Goal: Task Accomplishment & Management: Manage account settings

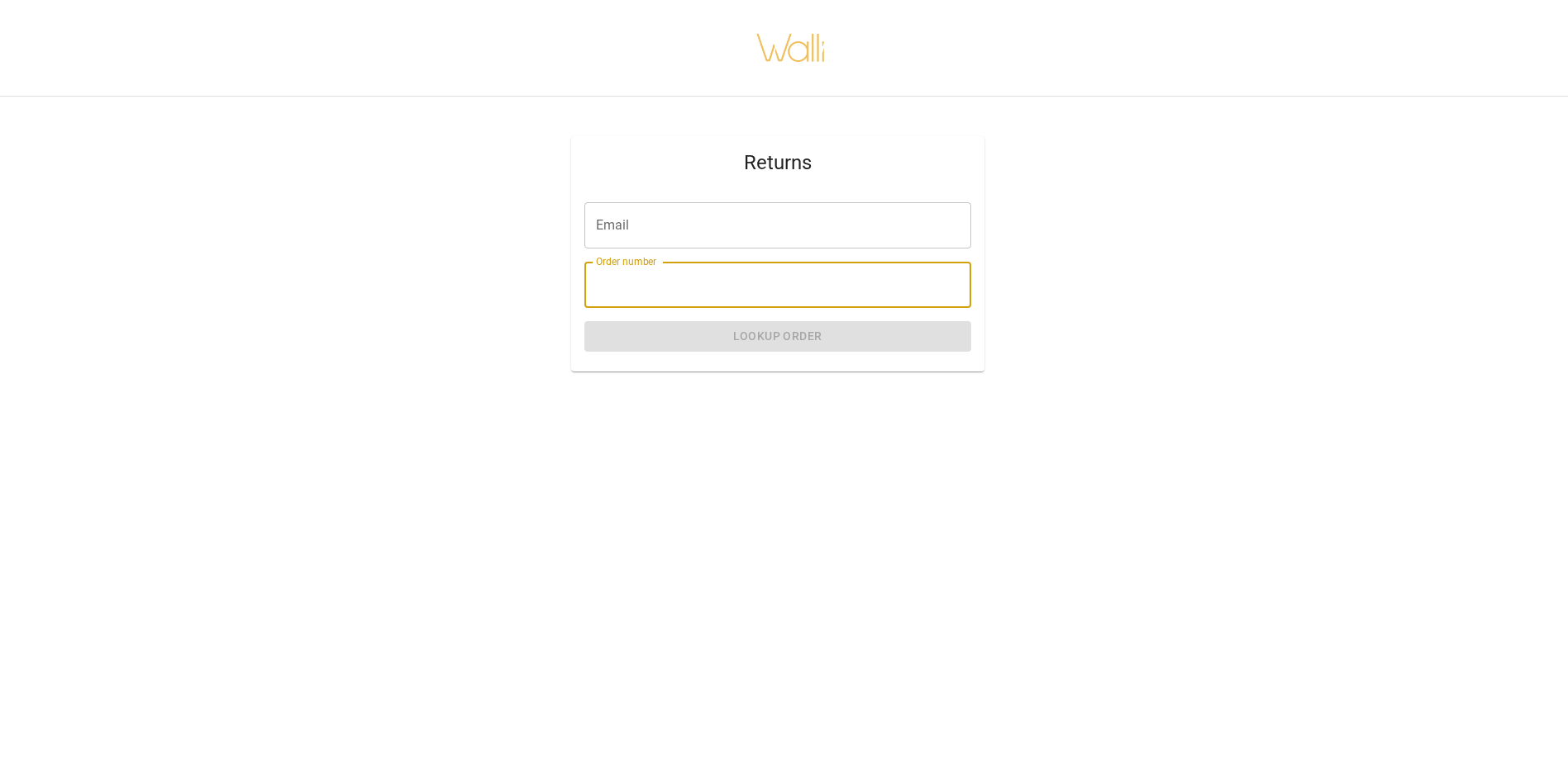
click at [620, 292] on input "Order number" at bounding box center [777, 285] width 387 height 46
paste input "*******"
type input "*******"
click at [616, 232] on input "Email" at bounding box center [777, 225] width 387 height 46
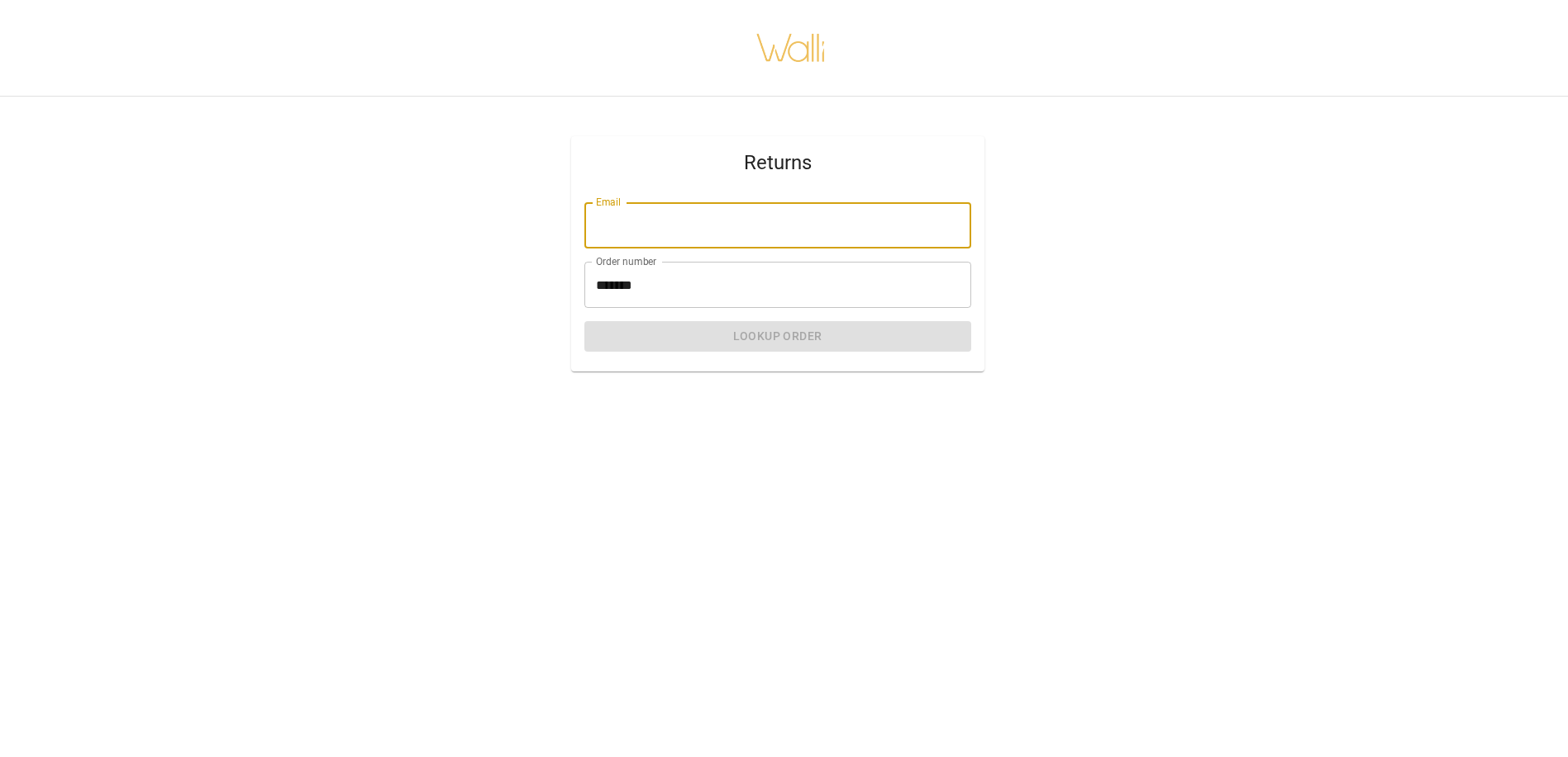
type input "**********"
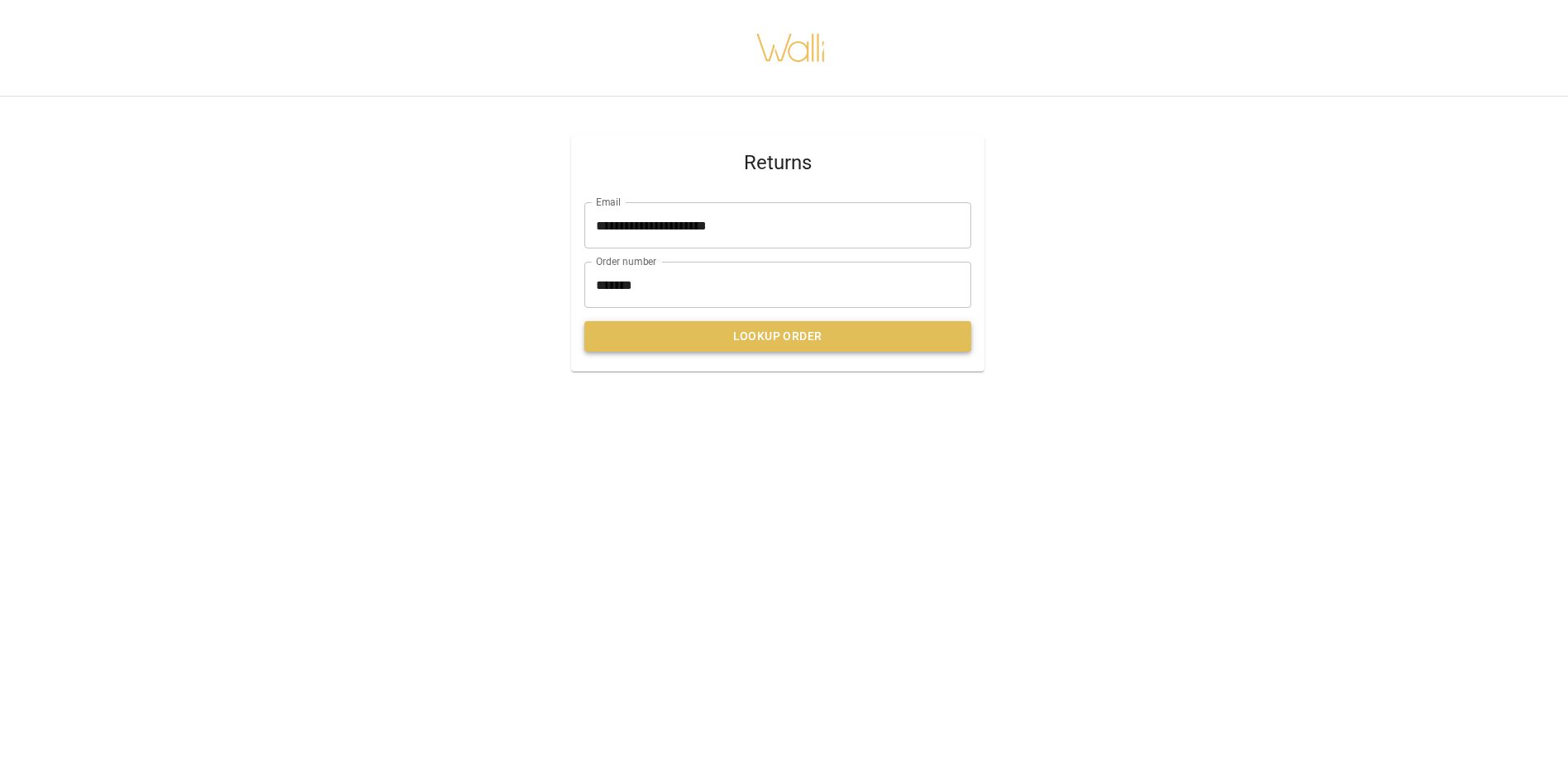
click at [734, 331] on button "Lookup Order" at bounding box center [777, 337] width 387 height 30
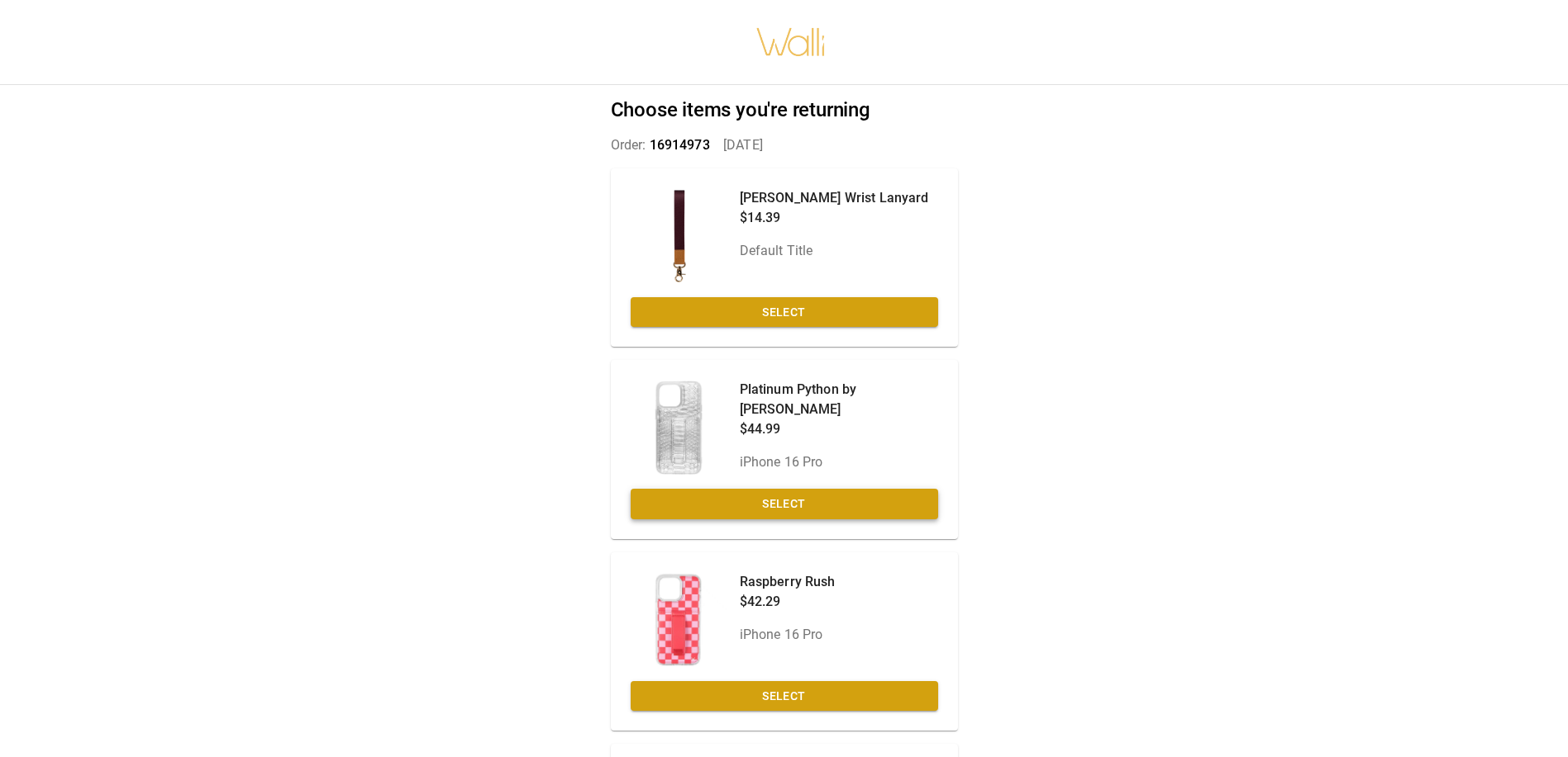
click at [837, 501] on button "Select" at bounding box center [784, 504] width 308 height 30
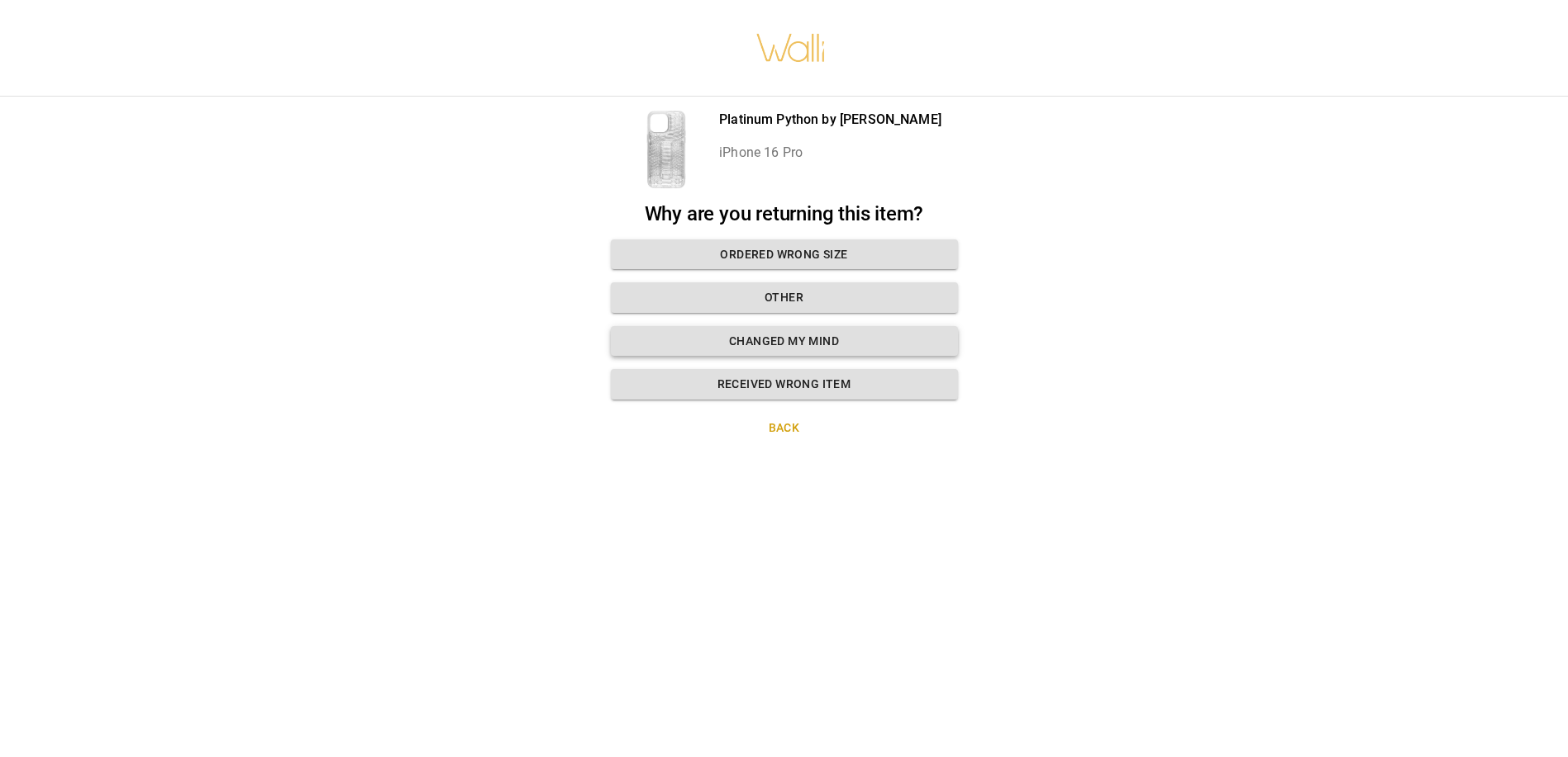
click at [798, 341] on button "Changed my mind" at bounding box center [784, 341] width 347 height 30
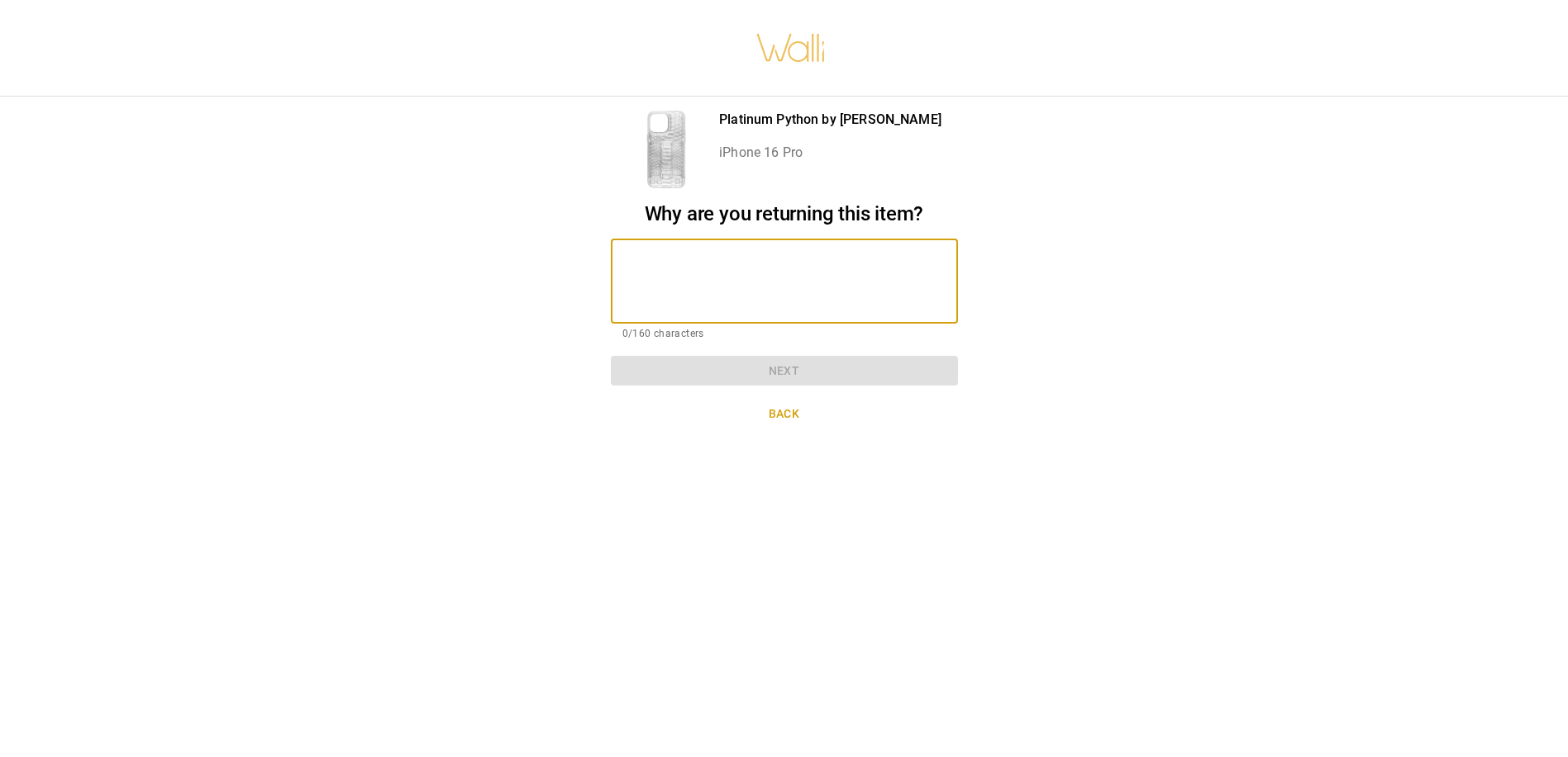
click at [715, 272] on textarea at bounding box center [784, 281] width 324 height 57
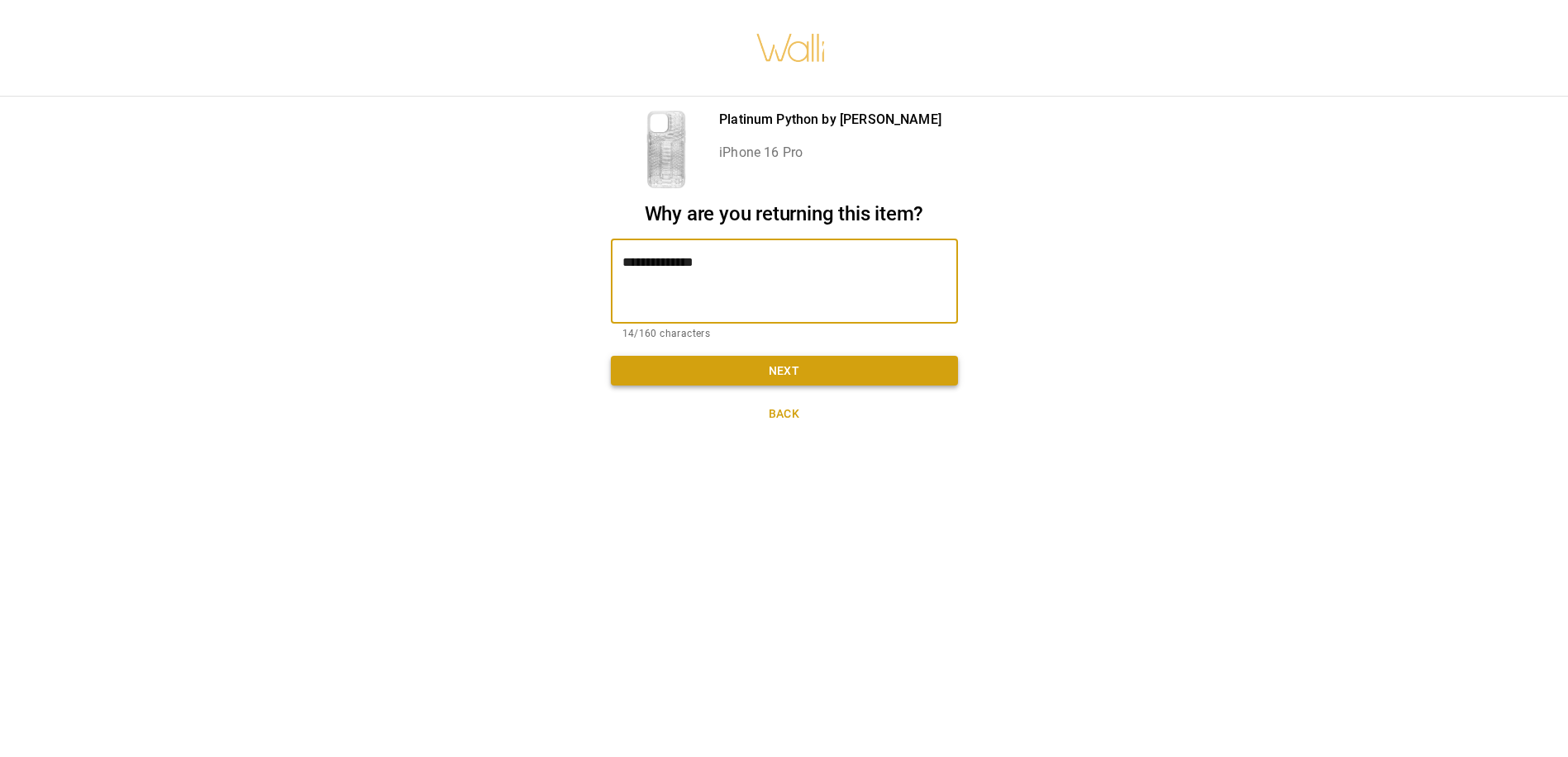
type textarea "**********"
click at [814, 367] on button "Next" at bounding box center [784, 371] width 347 height 30
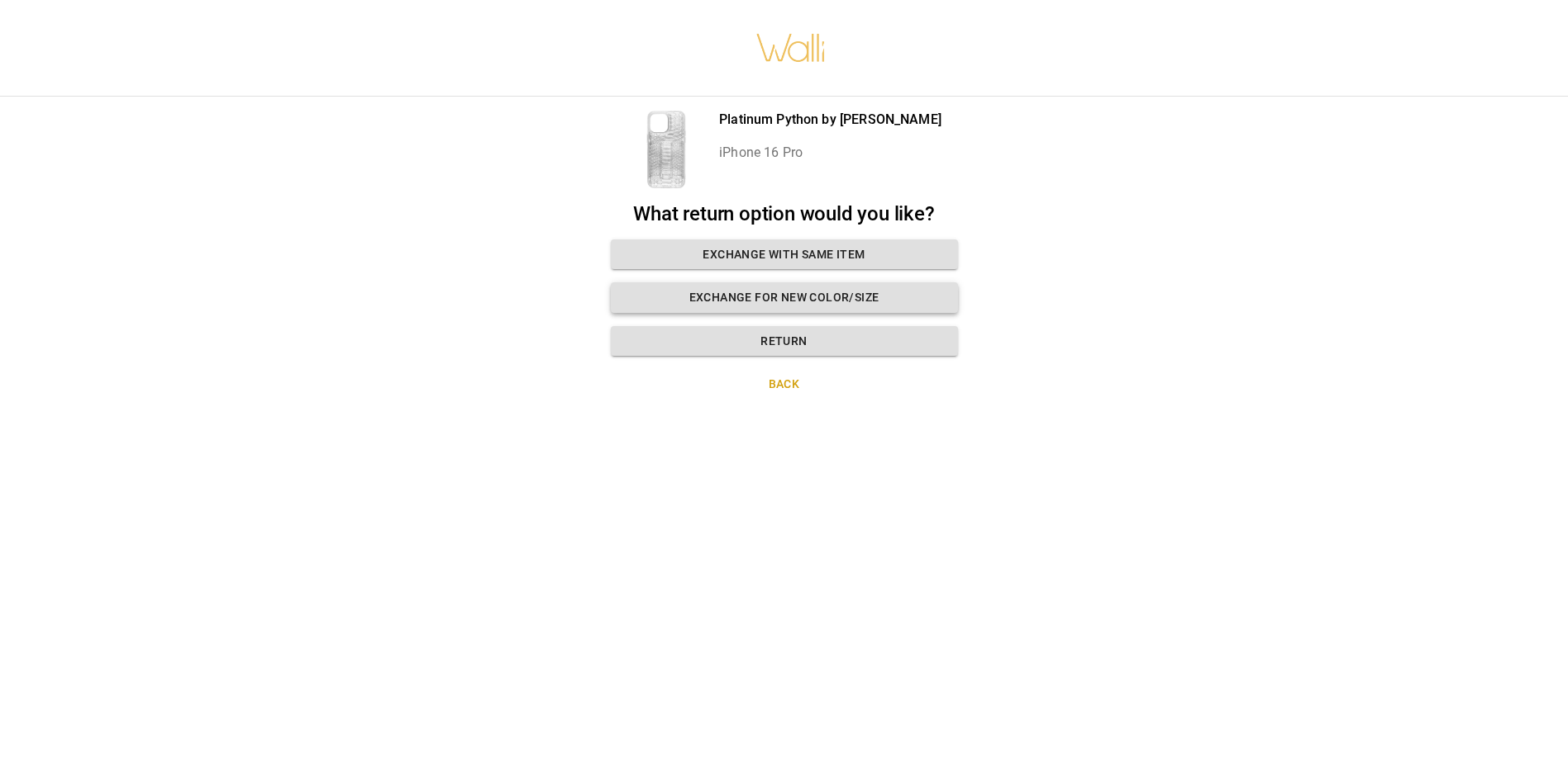
click at [815, 296] on button "Exchange for new color/size" at bounding box center [784, 297] width 347 height 30
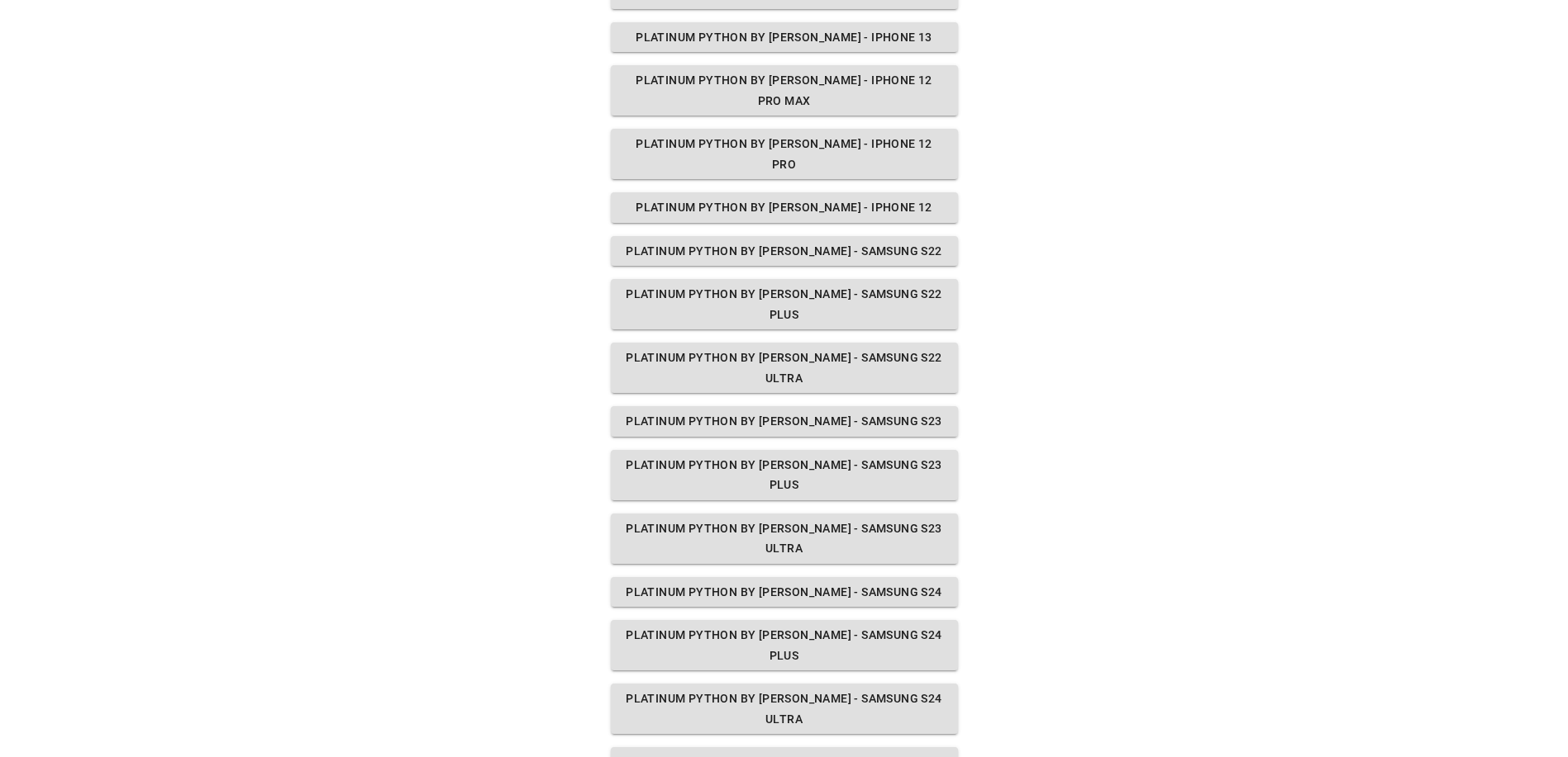
scroll to position [1321, 0]
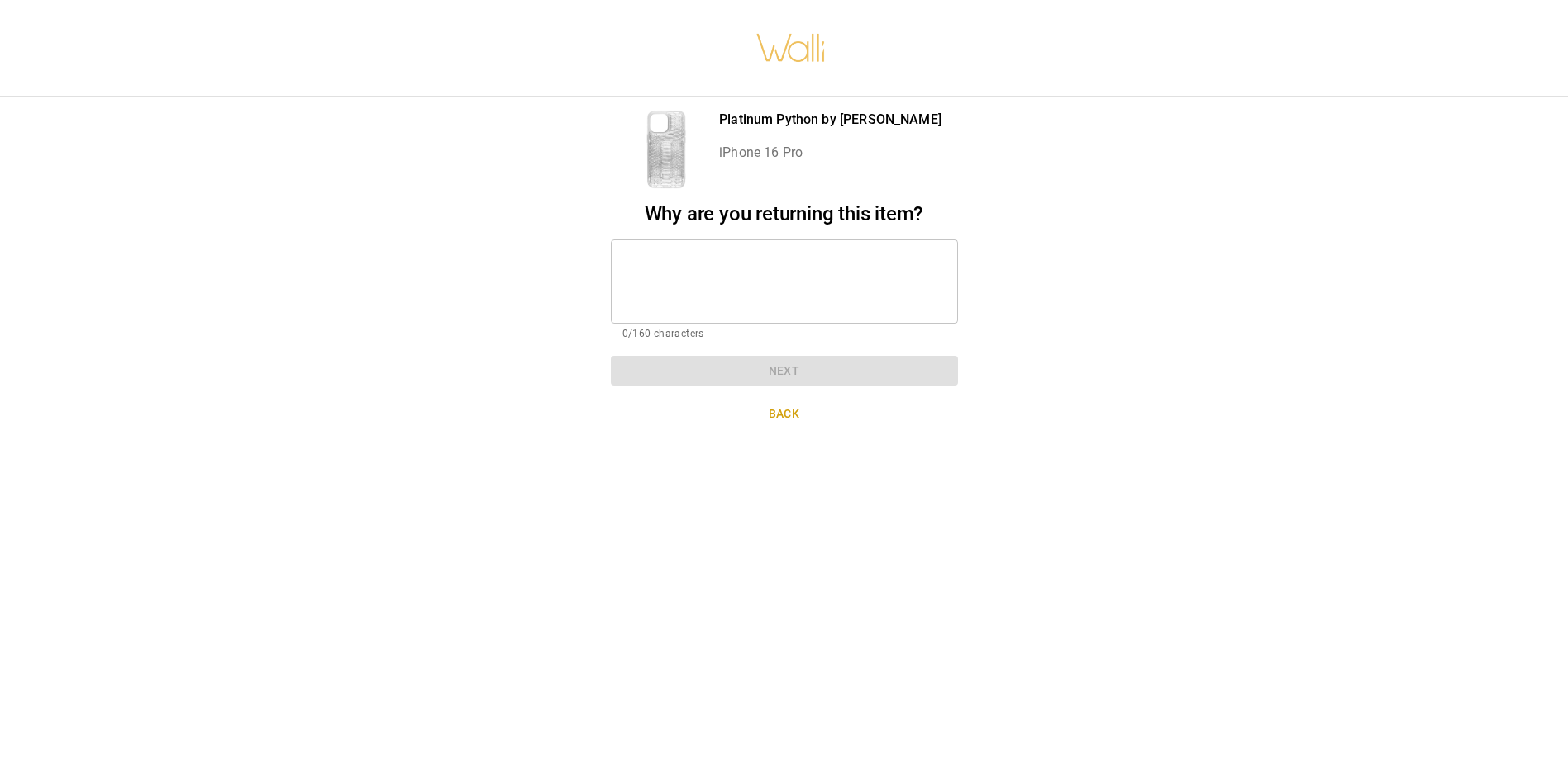
scroll to position [0, 0]
click at [677, 282] on textarea at bounding box center [784, 281] width 324 height 57
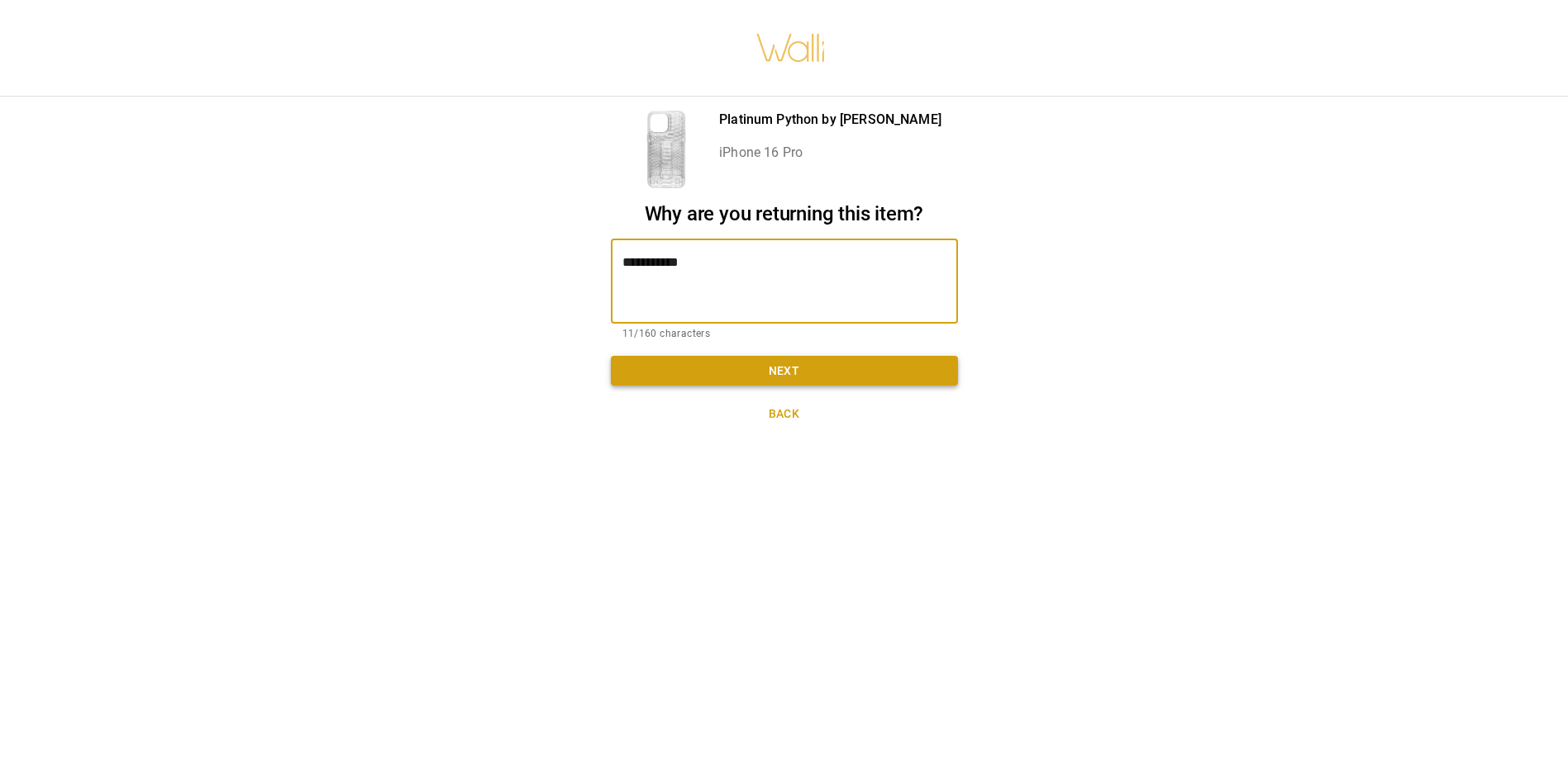
type textarea "**********"
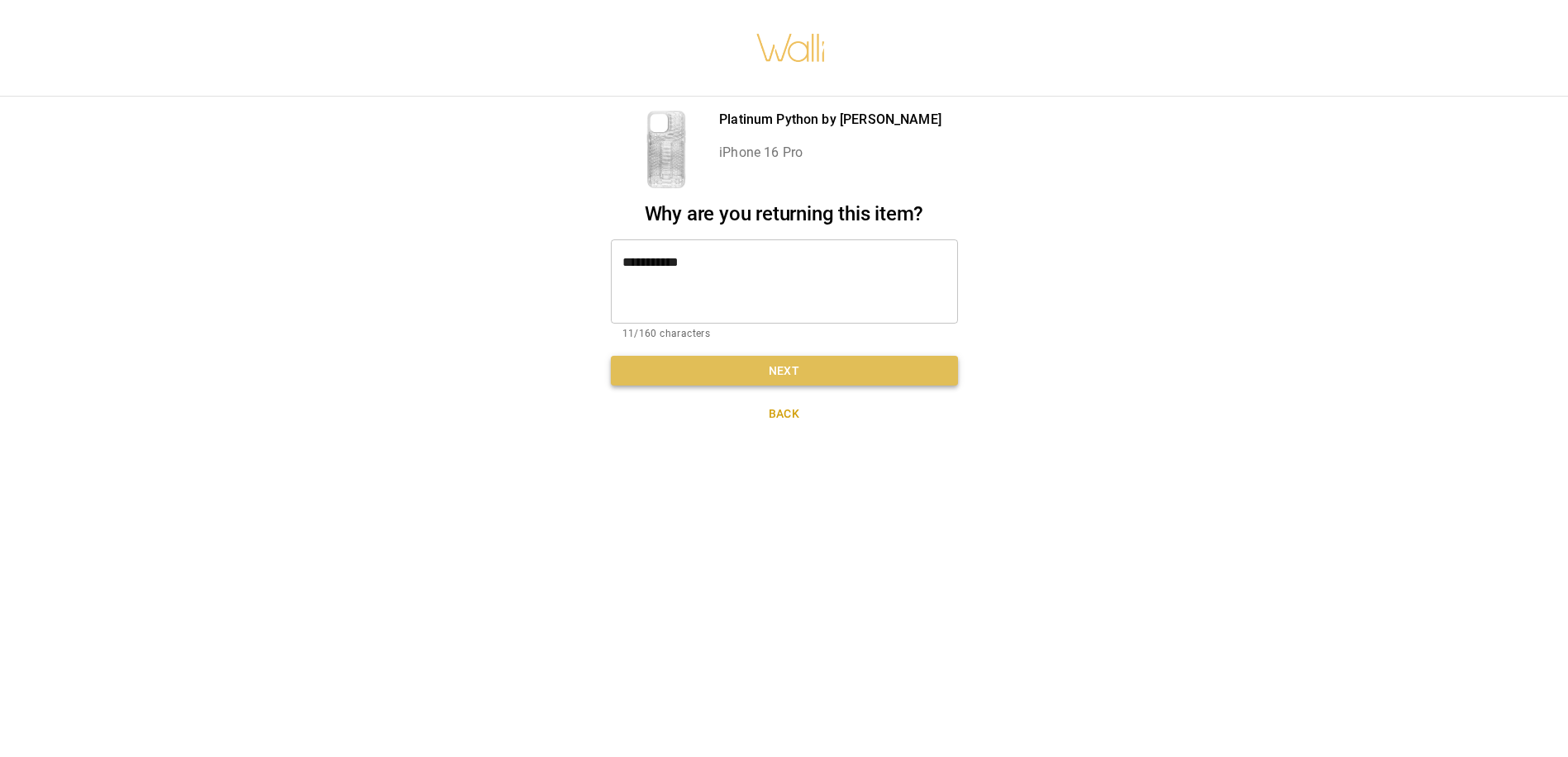
click at [783, 361] on button "Next" at bounding box center [784, 371] width 347 height 30
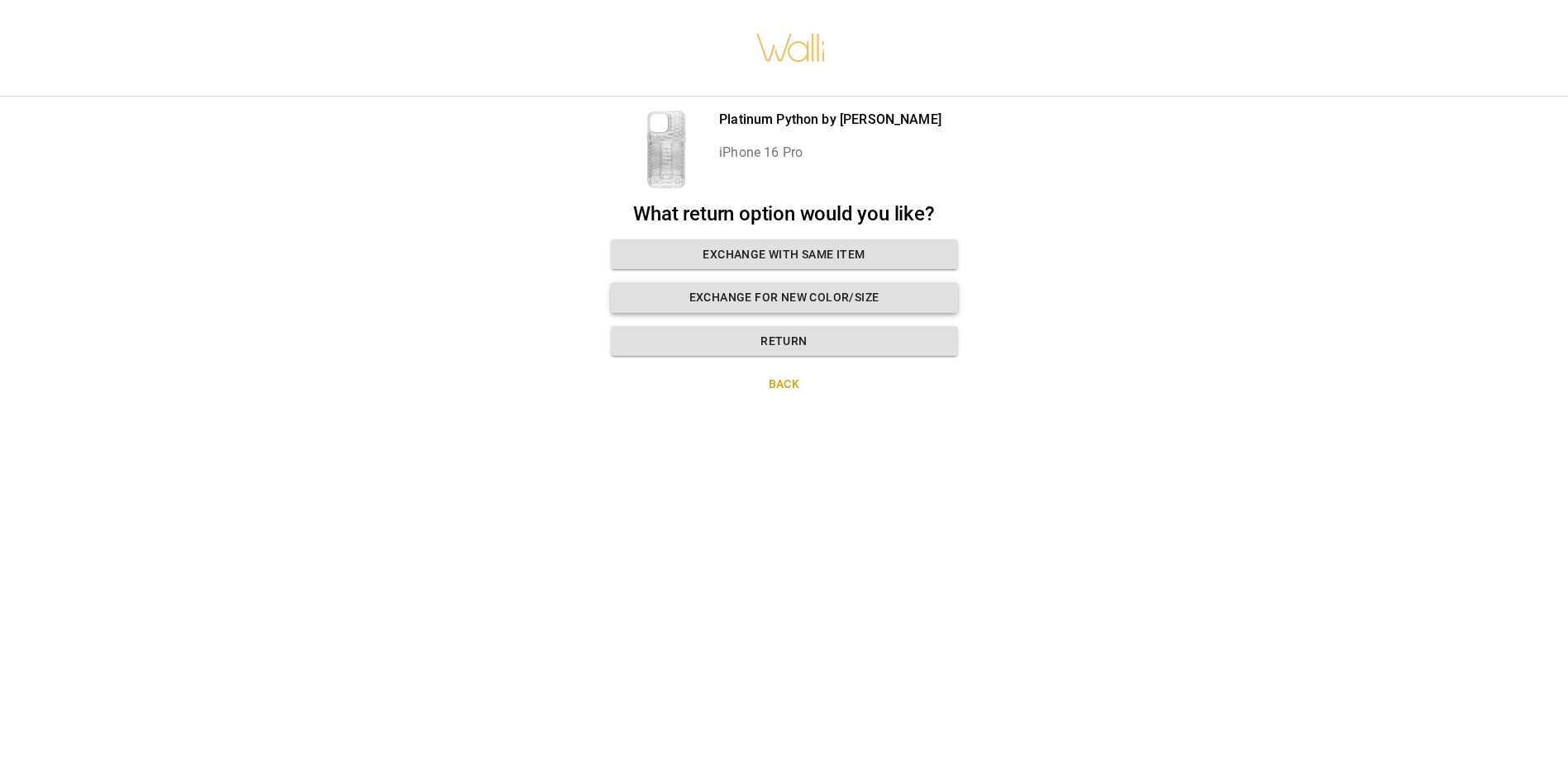
click at [818, 300] on button "Exchange for new color/size" at bounding box center [784, 297] width 347 height 30
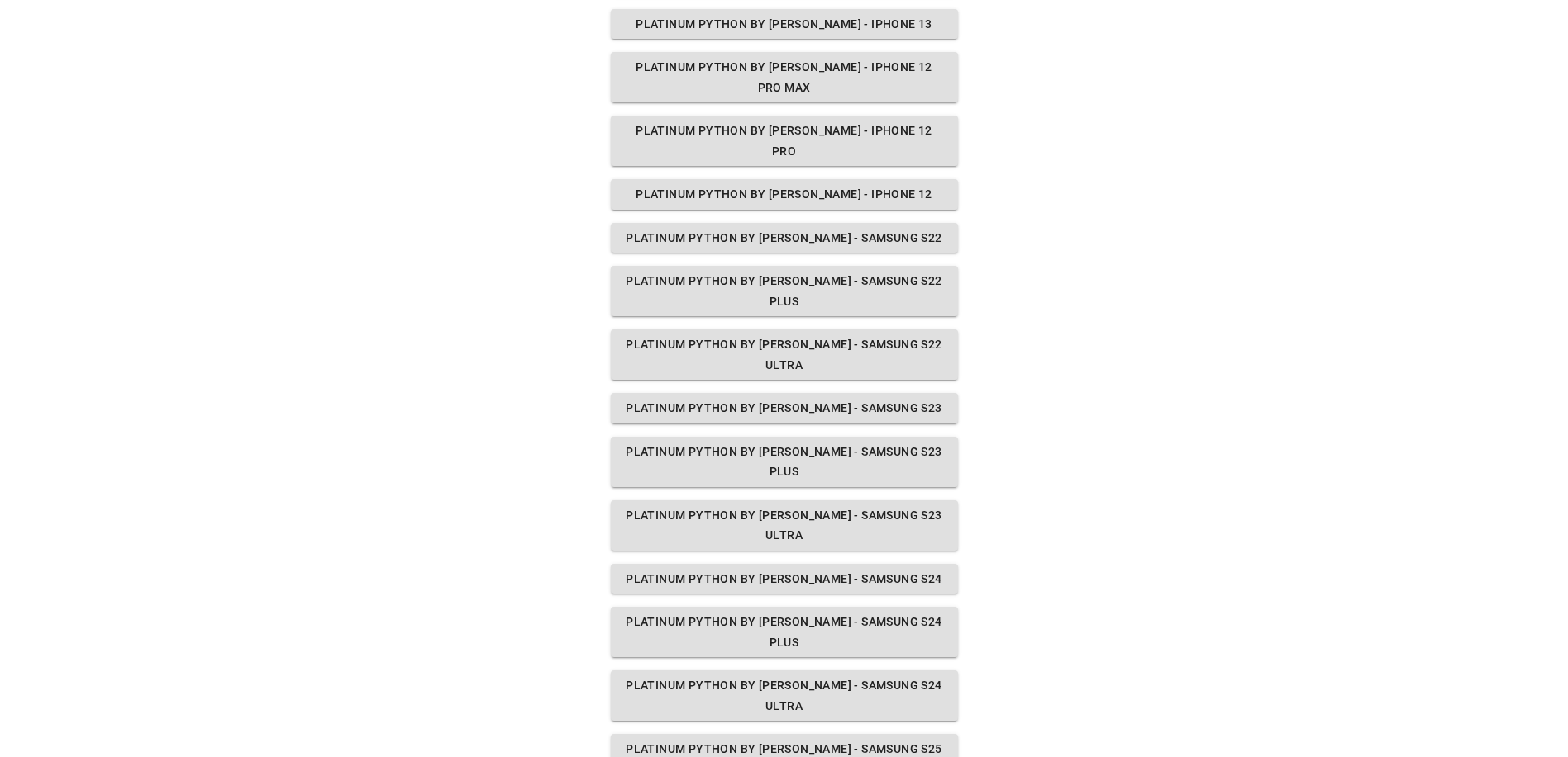
scroll to position [1321, 0]
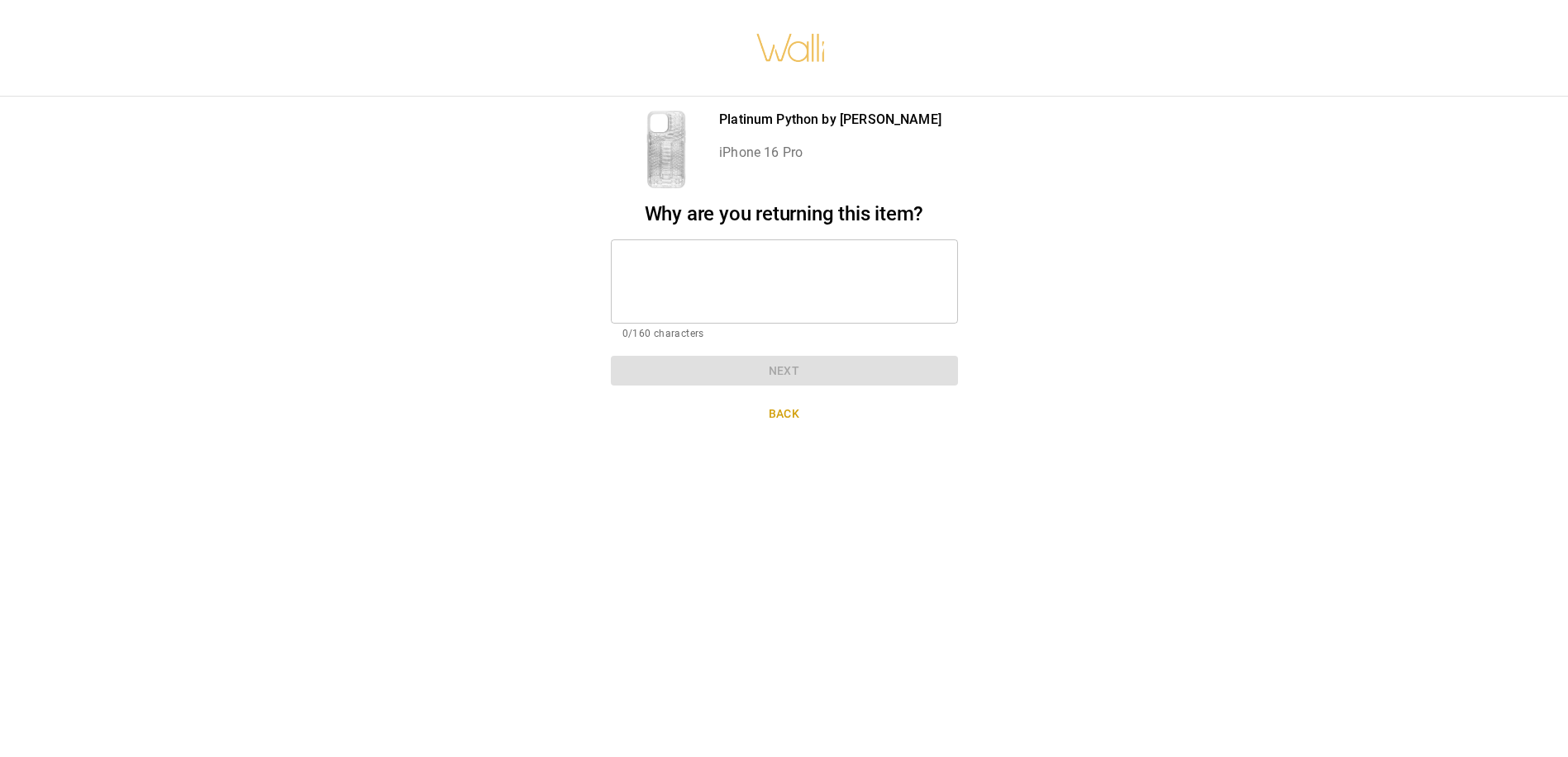
scroll to position [0, 0]
click at [673, 259] on textarea at bounding box center [784, 281] width 324 height 57
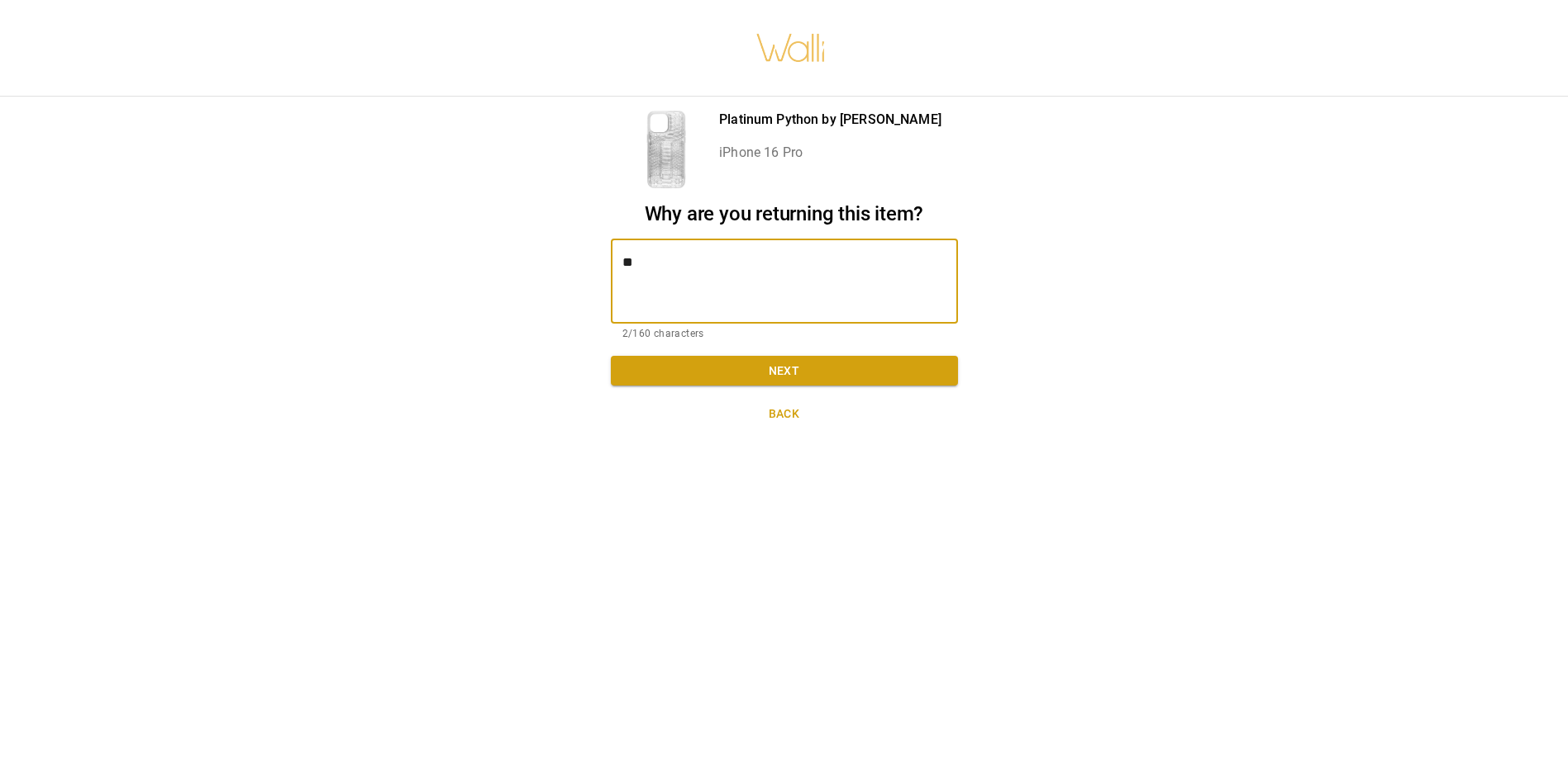
type textarea "*"
type textarea "**********"
click at [755, 372] on button "Next" at bounding box center [784, 371] width 347 height 30
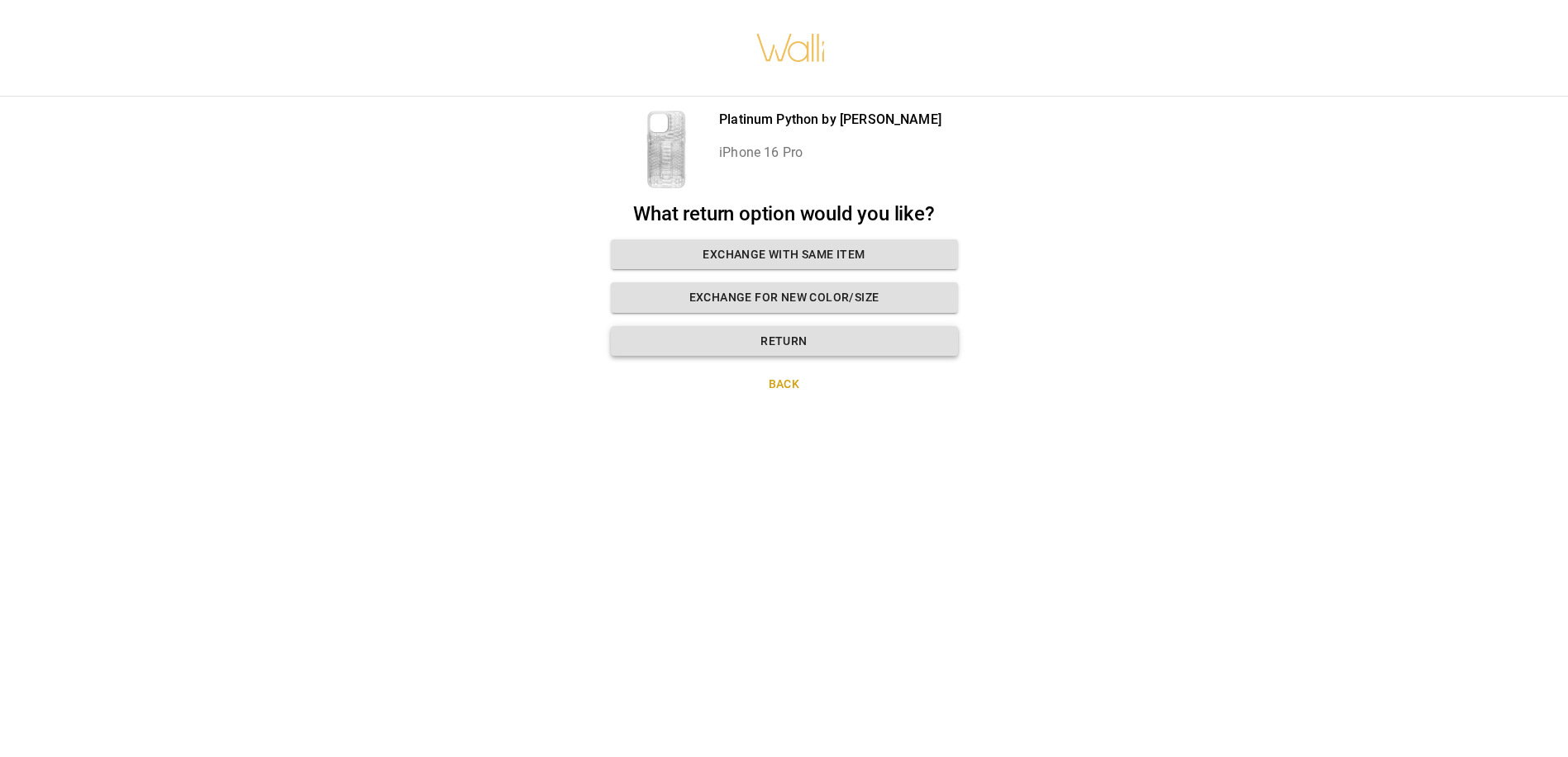
click at [782, 336] on button "Return" at bounding box center [784, 341] width 347 height 30
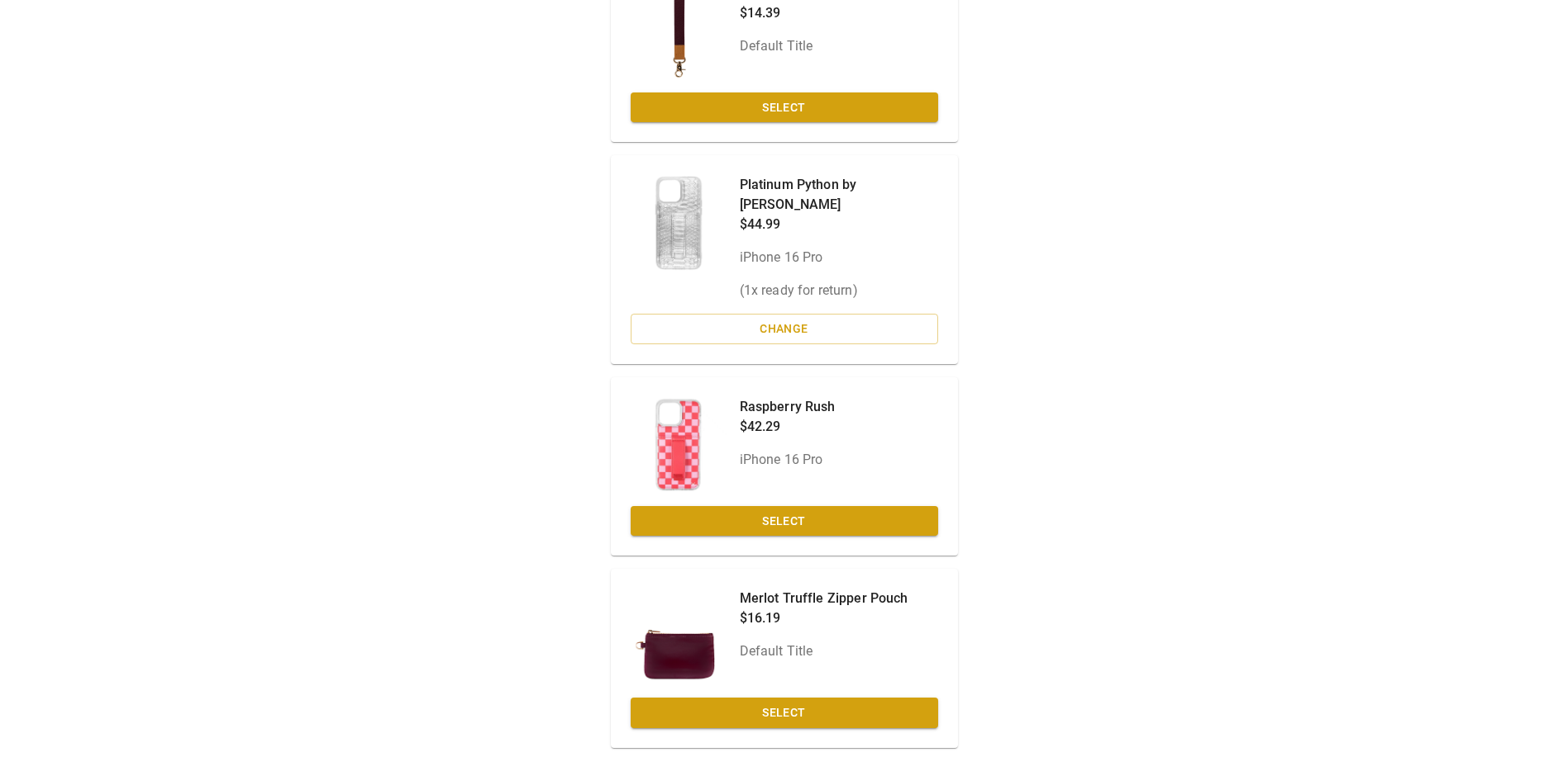
scroll to position [238, 0]
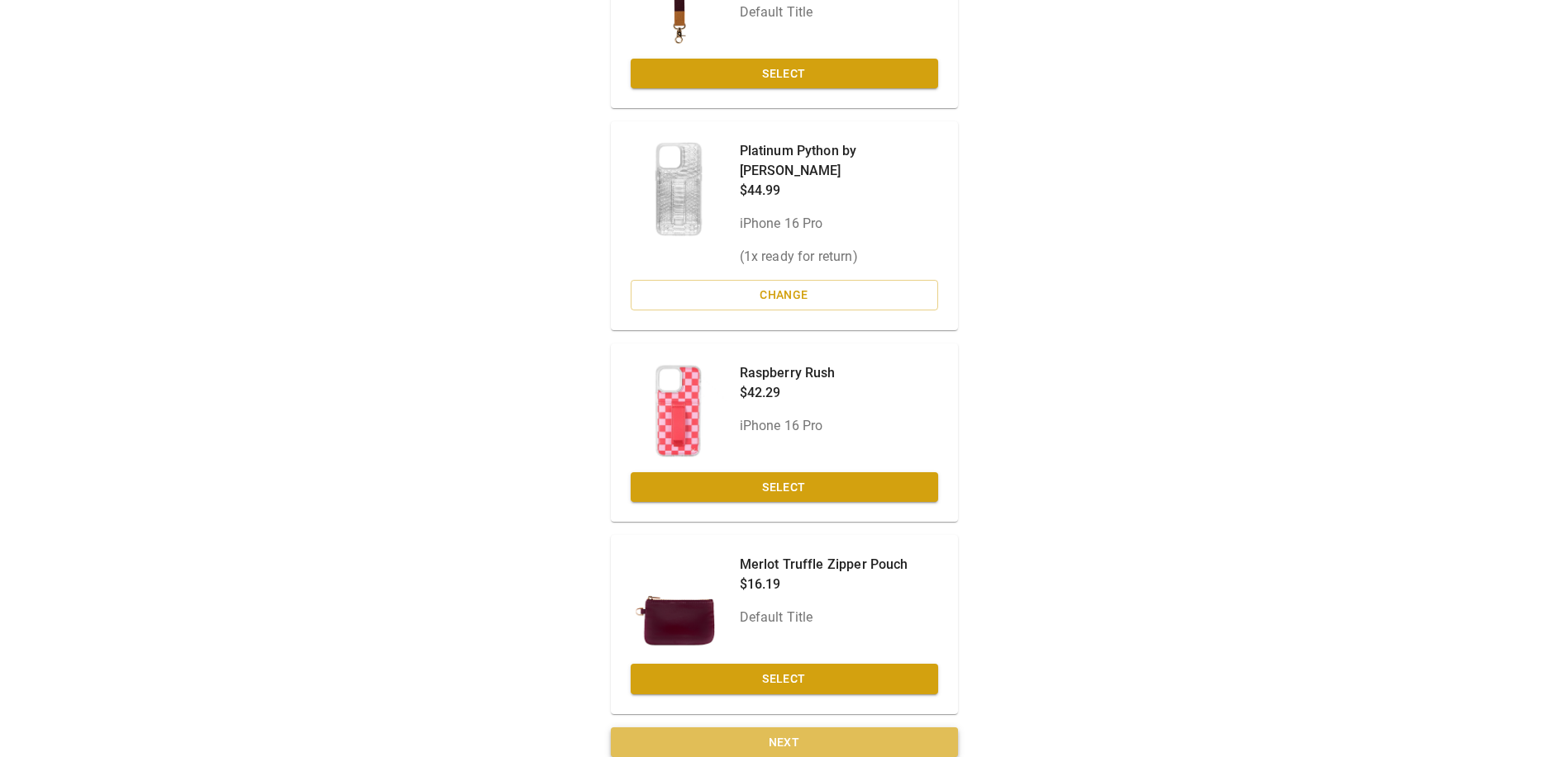
click at [870, 731] on button "Next" at bounding box center [784, 743] width 347 height 30
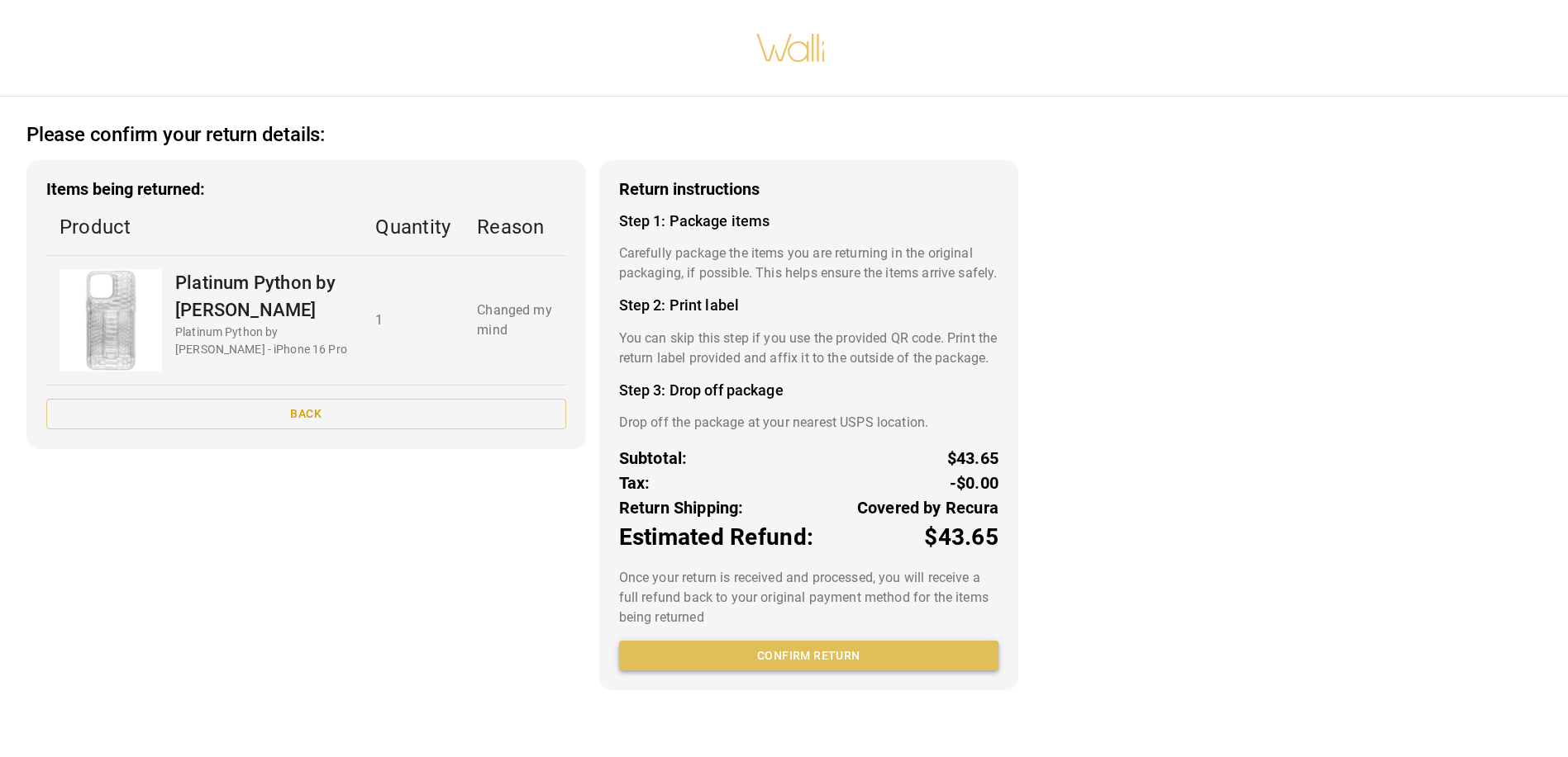
click at [879, 671] on button "Confirm return" at bounding box center [809, 656] width 379 height 30
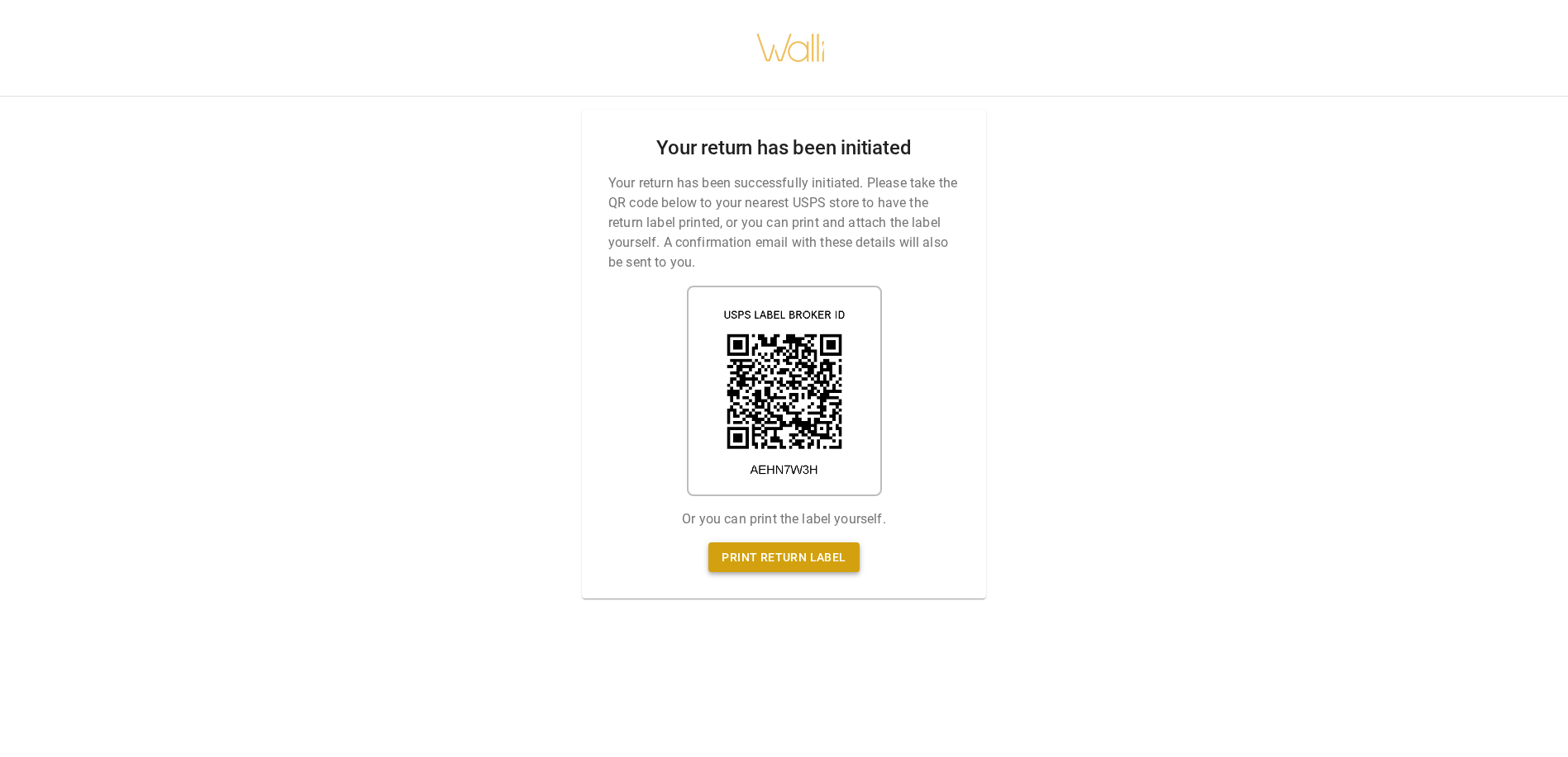
click at [820, 546] on link "Print return label" at bounding box center [784, 557] width 151 height 30
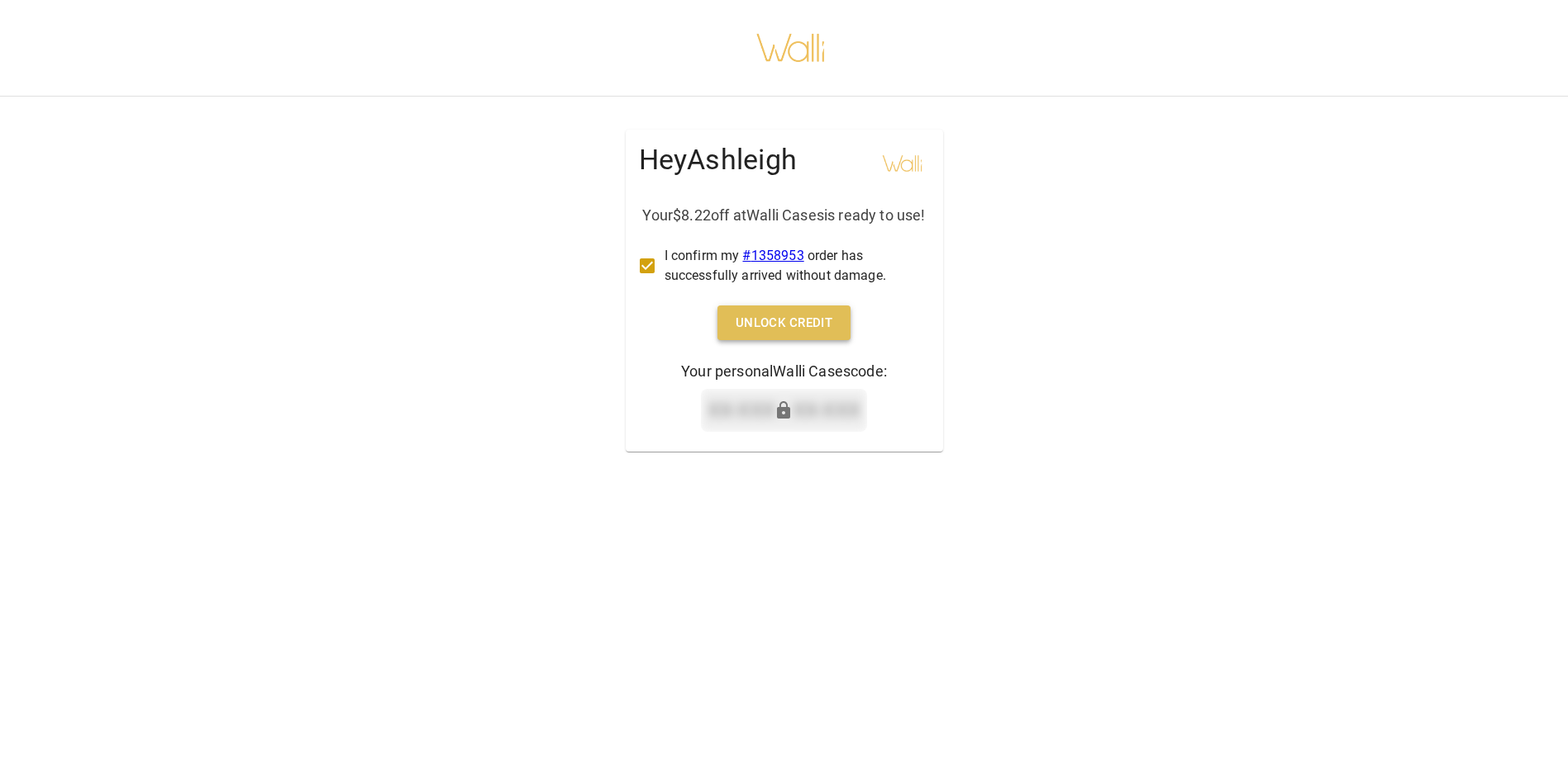
click at [779, 340] on button "Unlock Credit" at bounding box center [784, 323] width 134 height 35
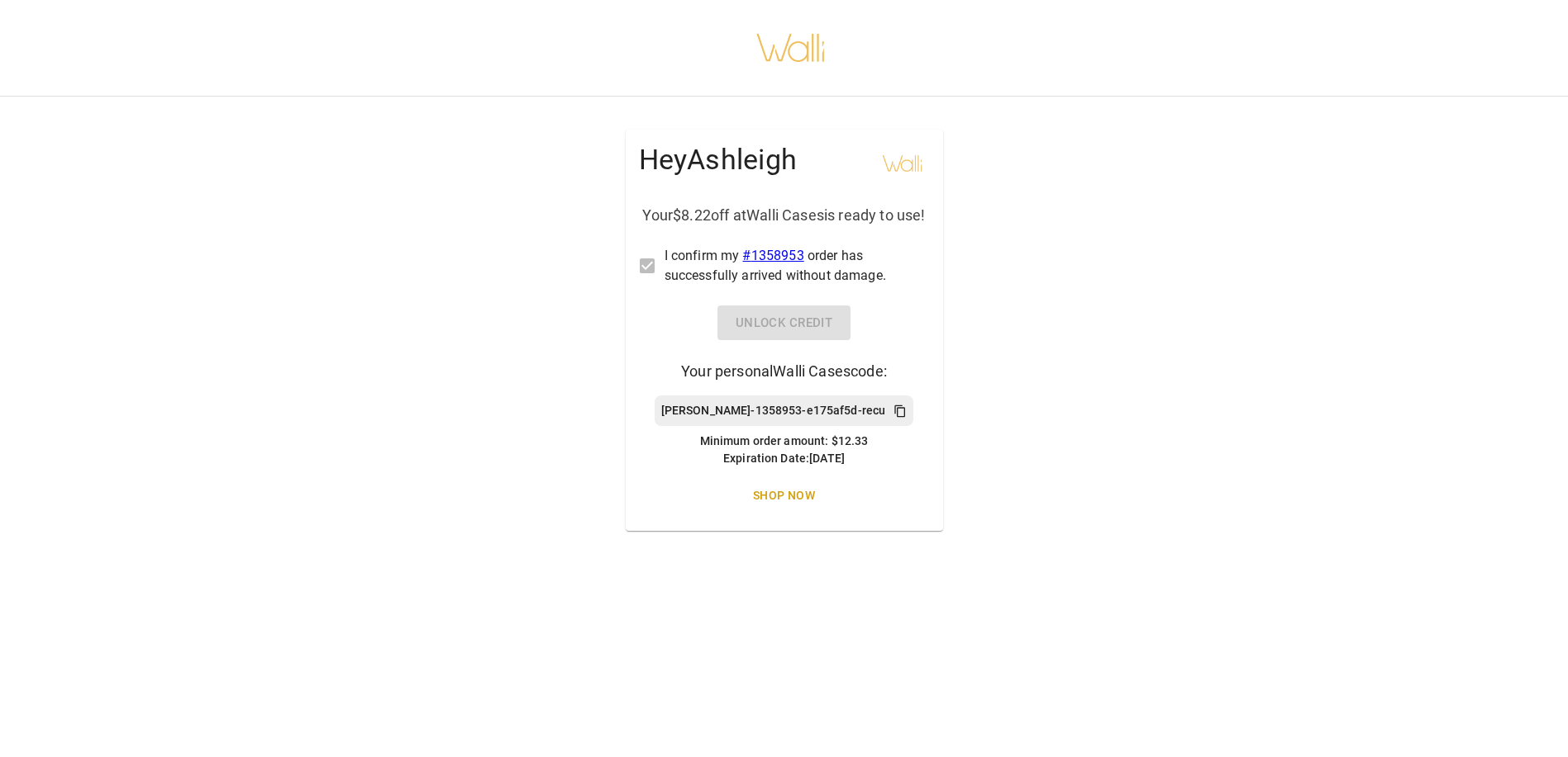
click at [893, 418] on icon at bounding box center [900, 412] width 13 height 13
